Goal: Task Accomplishment & Management: Use online tool/utility

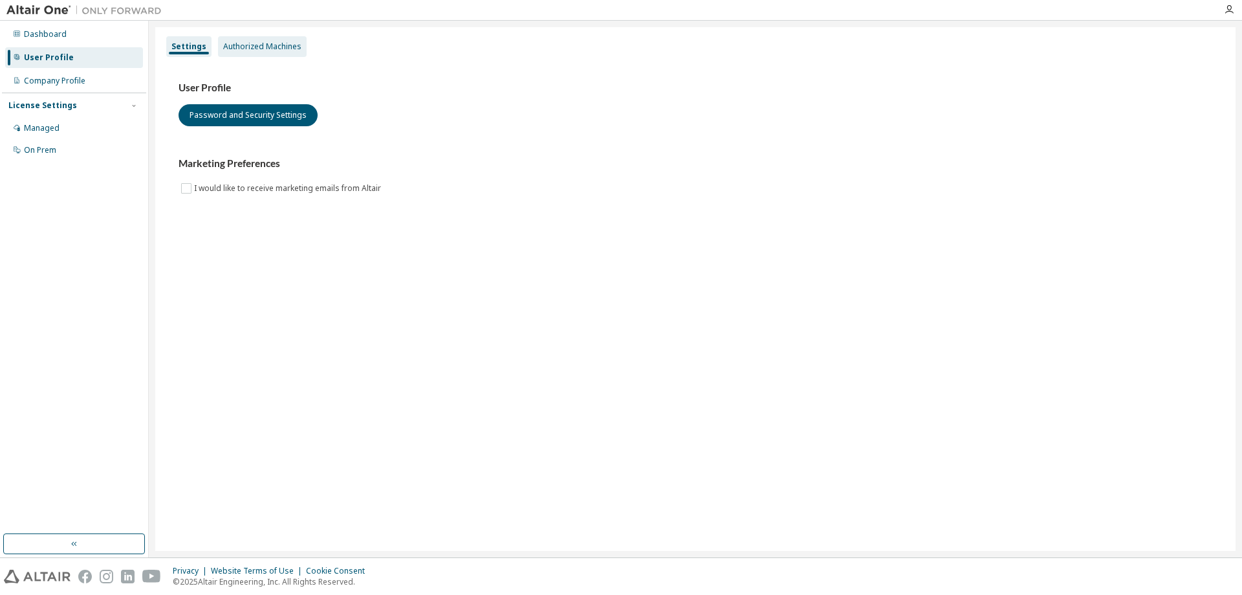
click at [259, 48] on div "Authorized Machines" at bounding box center [262, 46] width 78 height 10
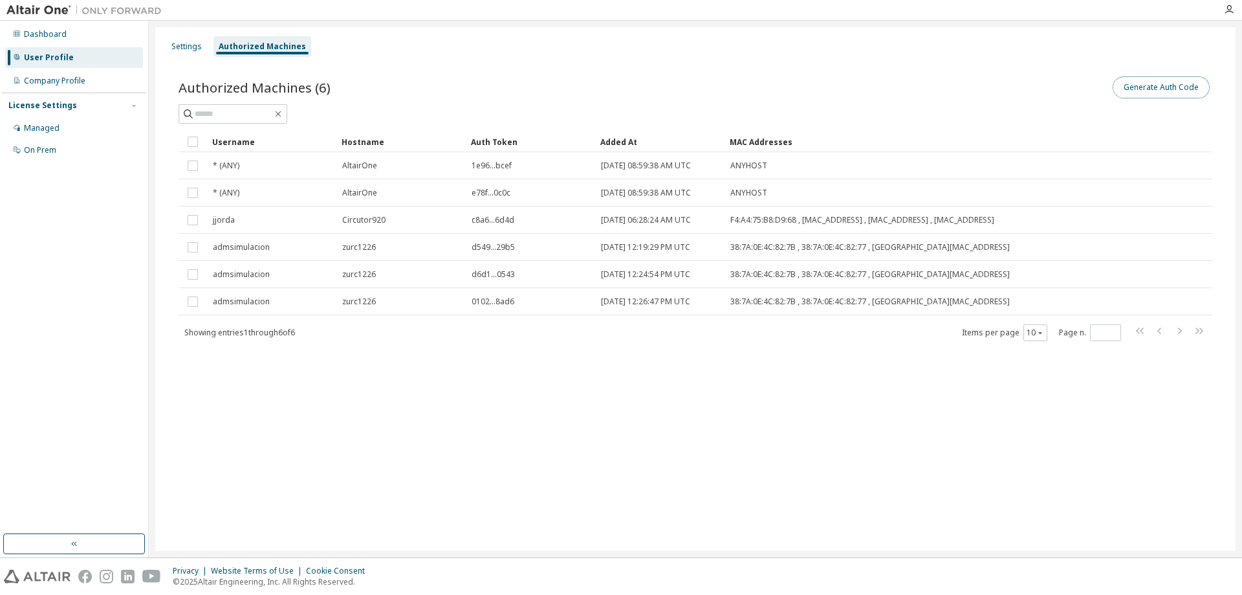
click at [1145, 88] on button "Generate Auth Code" at bounding box center [1161, 87] width 97 height 22
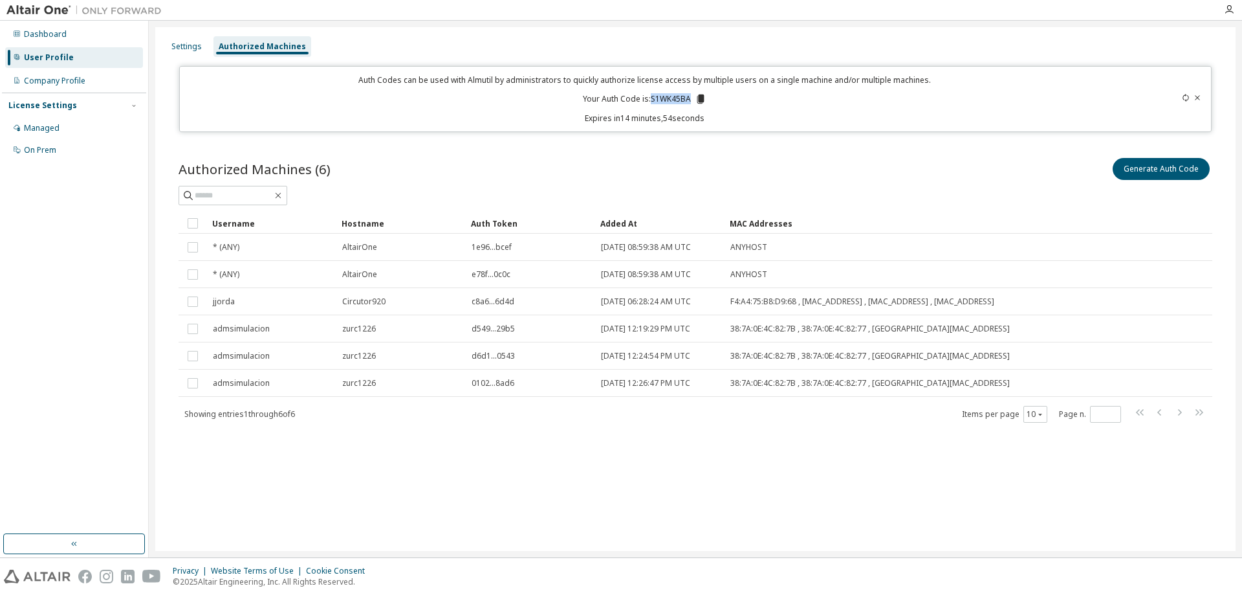
drag, startPoint x: 650, startPoint y: 96, endPoint x: 690, endPoint y: 98, distance: 40.2
click at [690, 98] on p "Your Auth Code is: S1WK45BA" at bounding box center [645, 99] width 124 height 12
copy p "S1WK45BA"
